Goal: Transaction & Acquisition: Download file/media

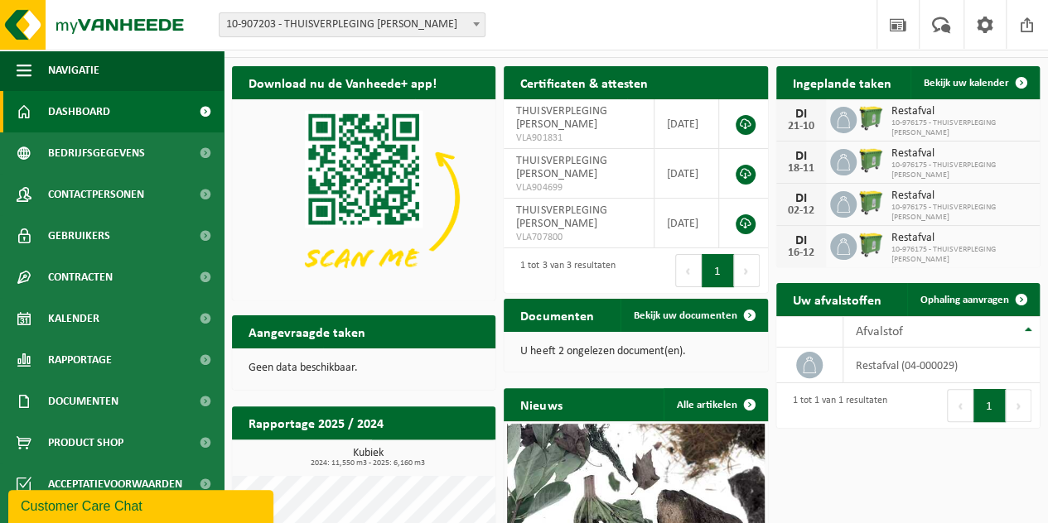
scroll to position [38, 0]
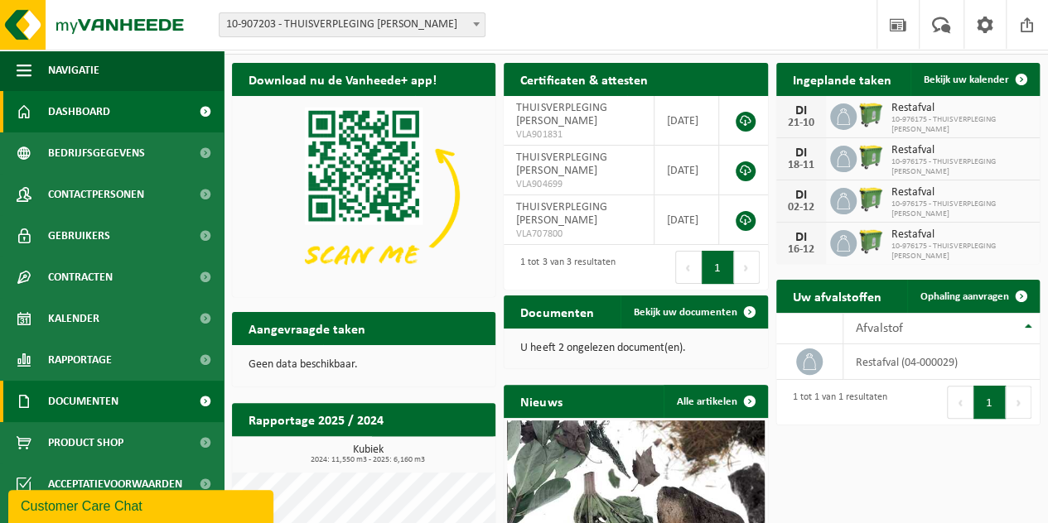
click at [107, 399] on span "Documenten" at bounding box center [83, 401] width 70 height 41
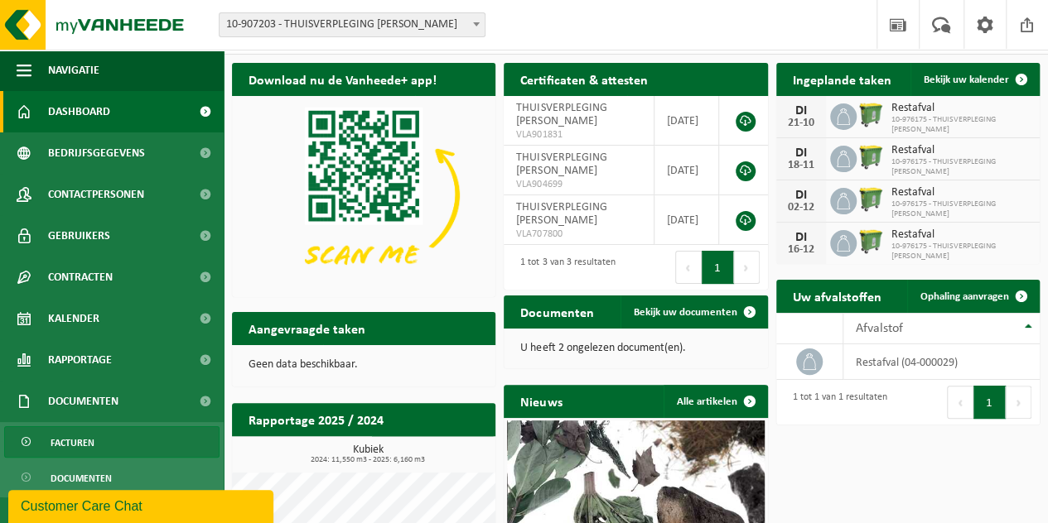
click at [80, 443] on span "Facturen" at bounding box center [73, 442] width 44 height 31
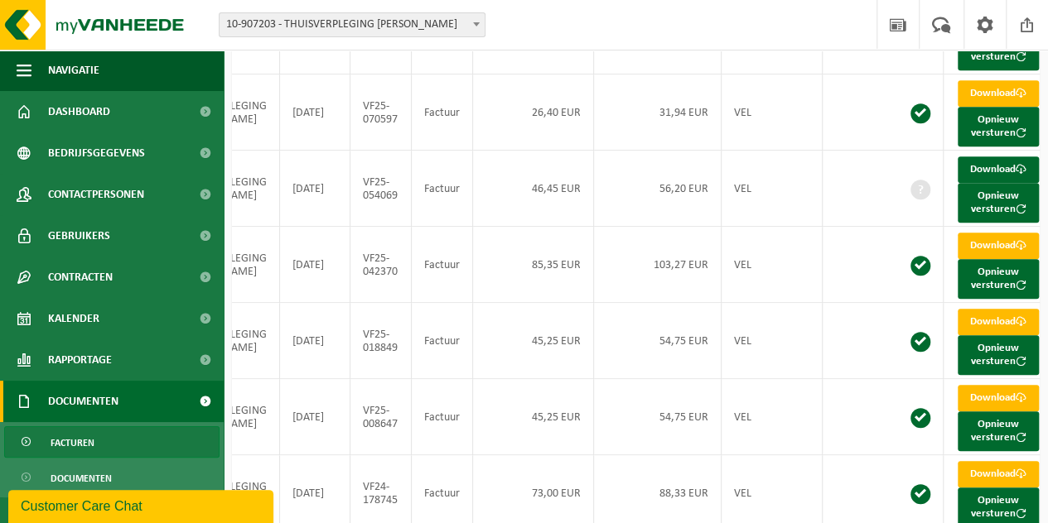
scroll to position [439, 0]
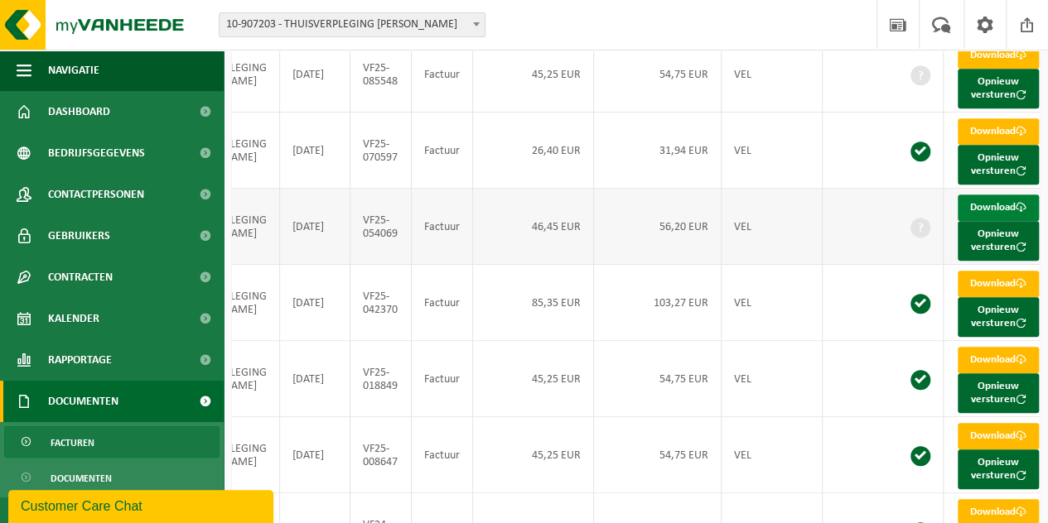
click at [976, 221] on link "Download" at bounding box center [997, 208] width 81 height 27
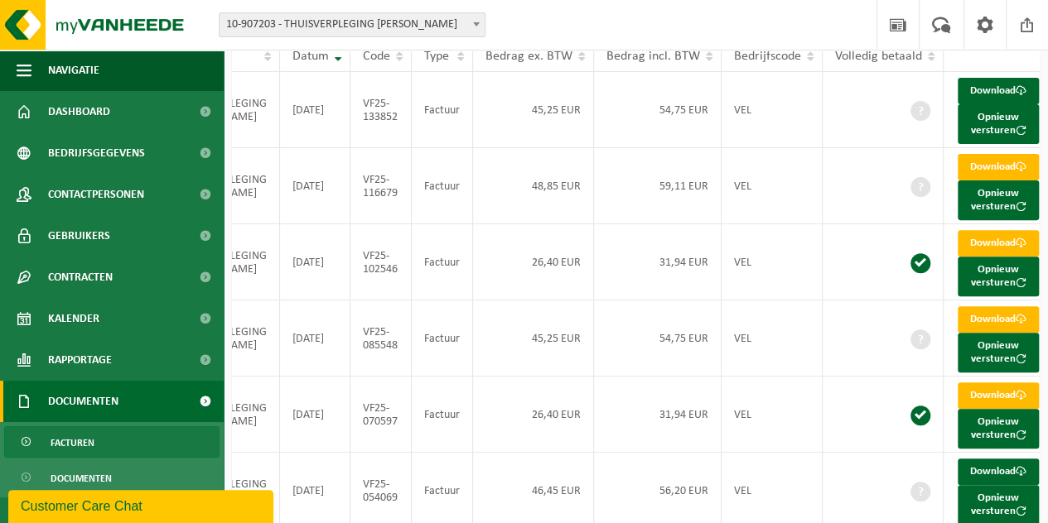
scroll to position [172, 0]
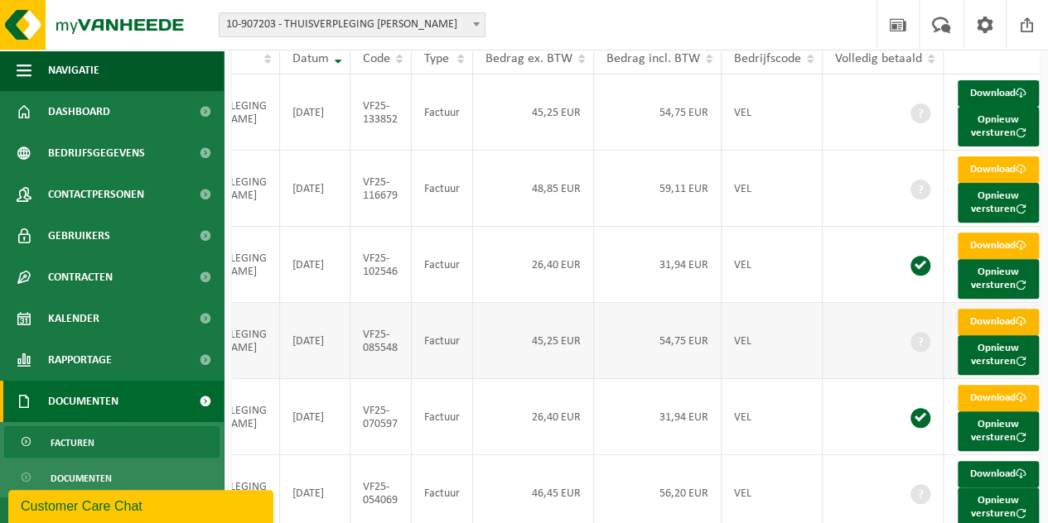
click at [991, 335] on link "Download" at bounding box center [997, 322] width 81 height 27
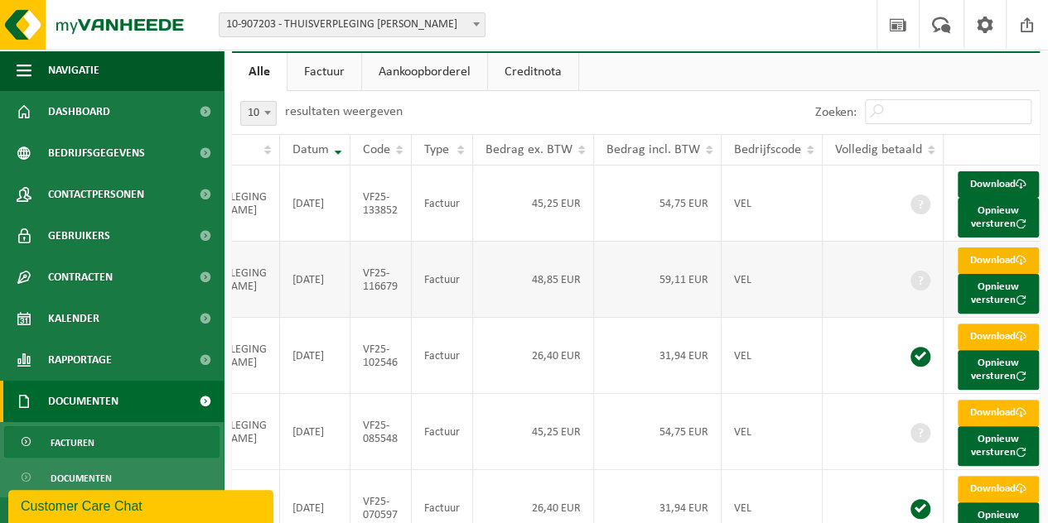
click at [976, 274] on link "Download" at bounding box center [997, 261] width 81 height 27
